Goal: Find specific page/section: Find specific page/section

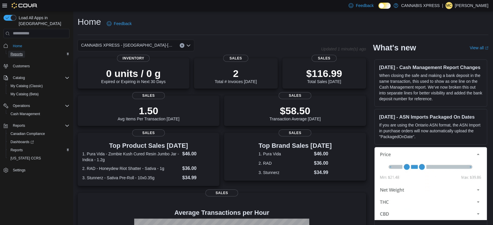
click at [21, 52] on span "Reports" at bounding box center [17, 54] width 12 height 5
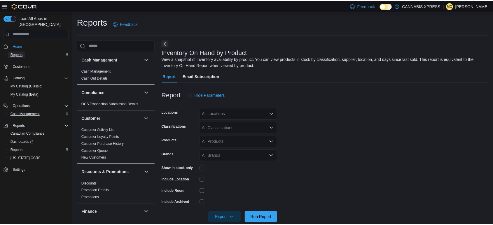
scroll to position [9, 0]
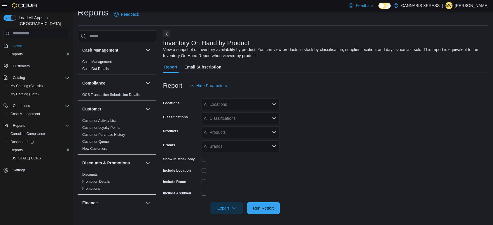
click at [470, 10] on div "Feedback Dark Mode CANNABIS XPRESS | MC [PERSON_NAME]" at bounding box center [417, 6] width 142 height 12
click at [452, 5] on span "MC" at bounding box center [449, 5] width 6 height 7
click at [453, 55] on span "Sign Out" at bounding box center [451, 56] width 16 height 6
